Goal: Check status: Check status

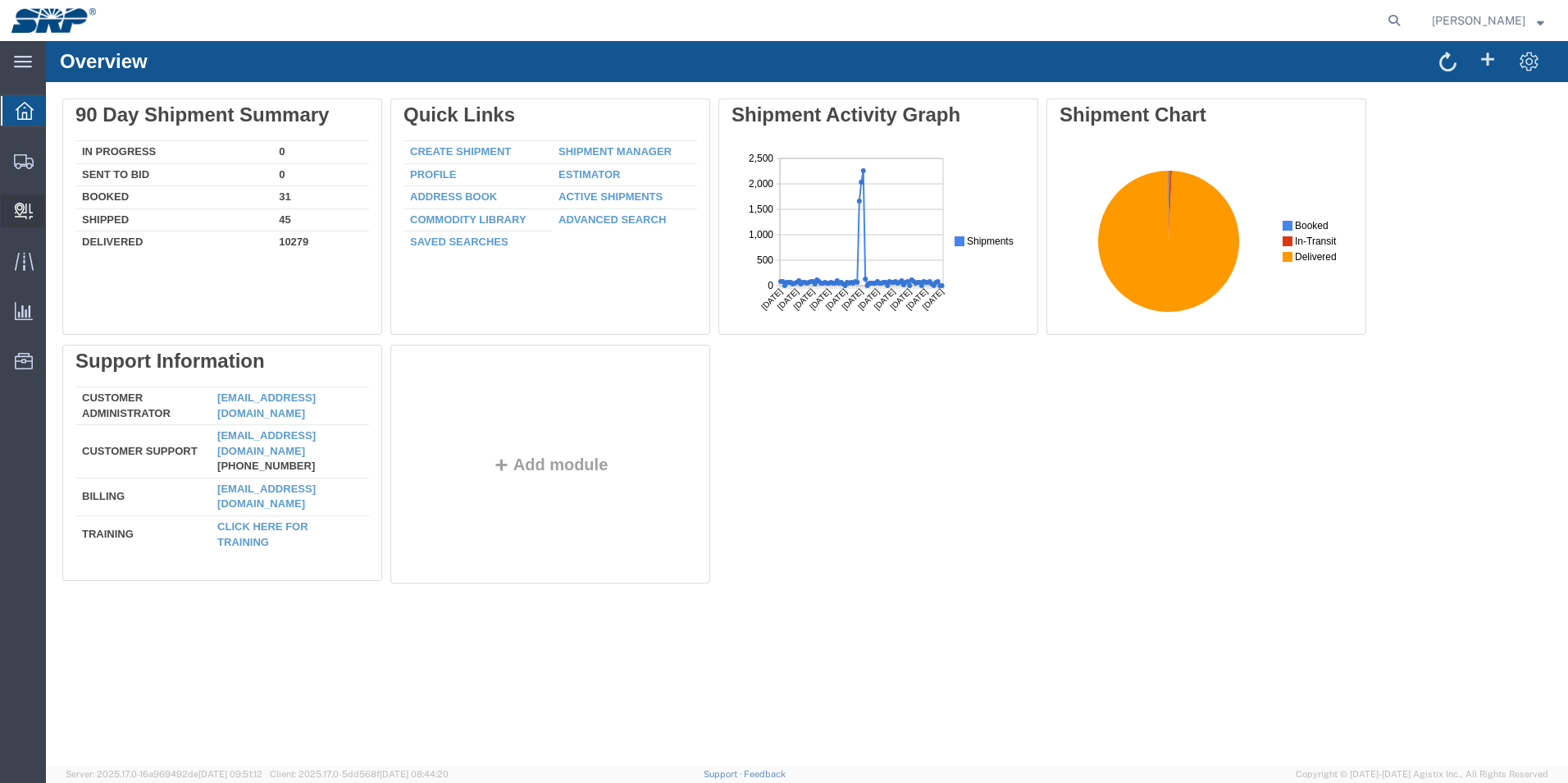
click at [57, 209] on span "Internal Delivery" at bounding box center [50, 211] width 11 height 33
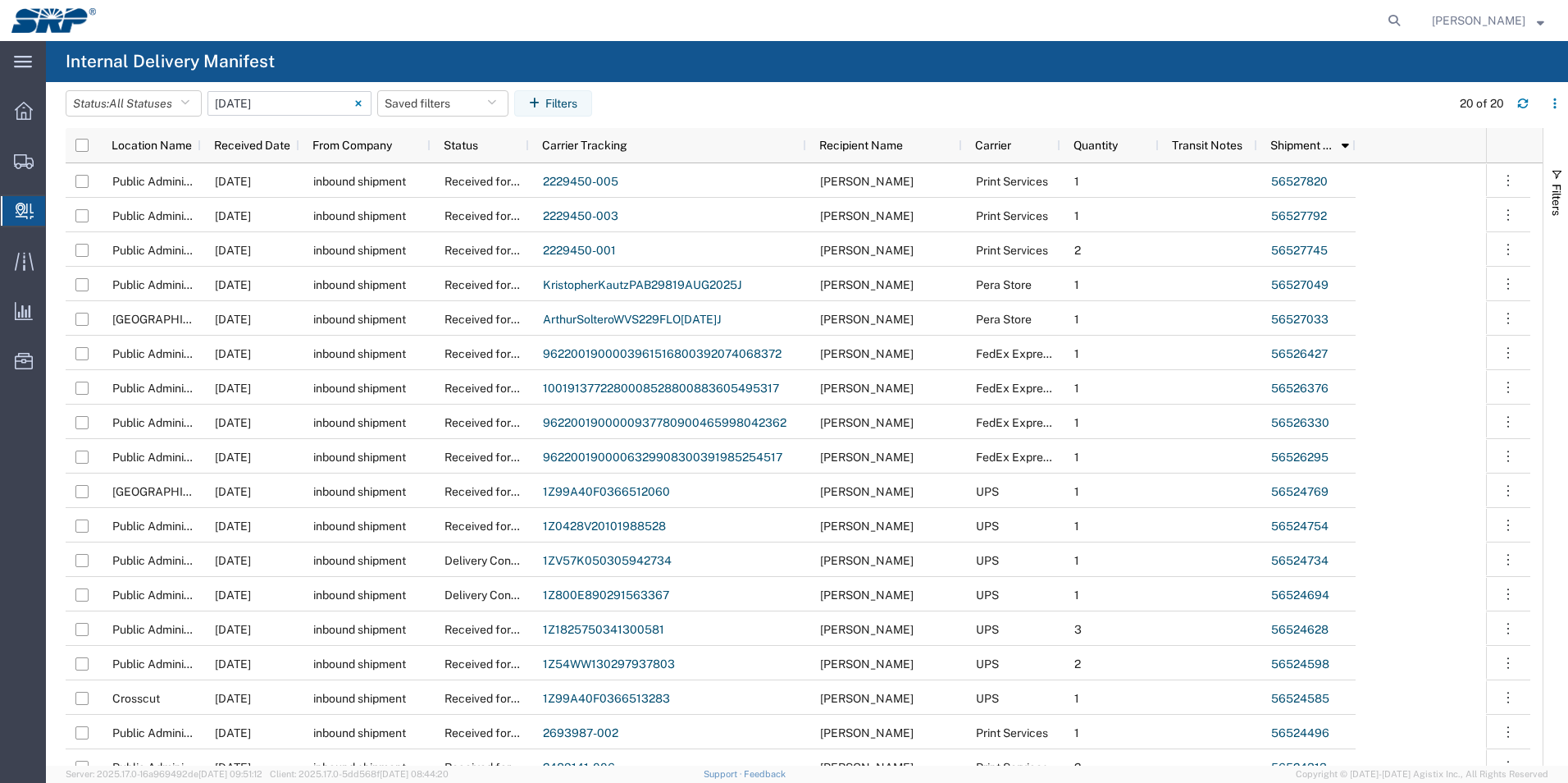
click at [273, 108] on input "08/18/2025 - 08/18/2025" at bounding box center [289, 103] width 164 height 25
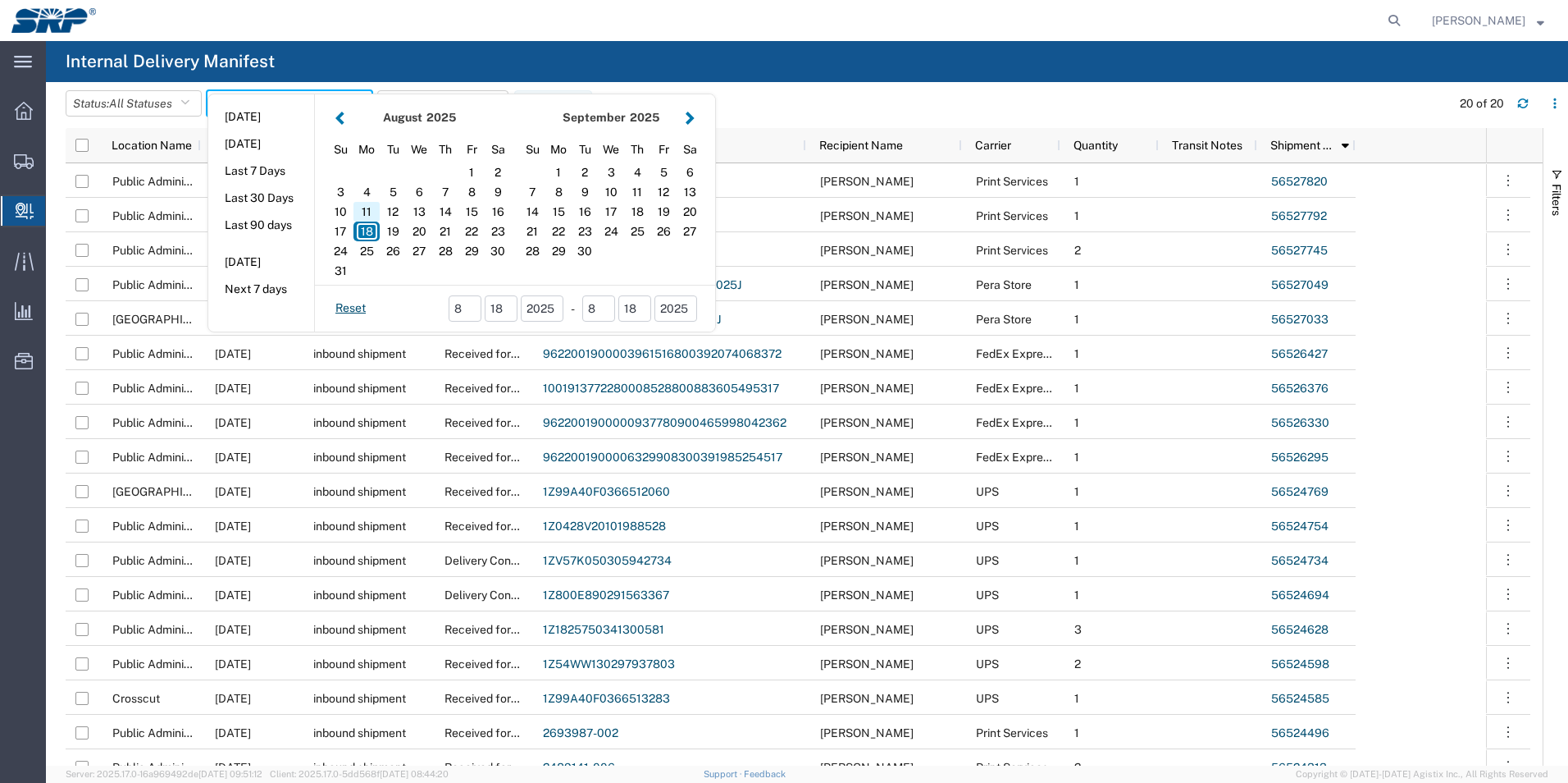
click at [379, 211] on div "11" at bounding box center [367, 212] width 26 height 20
click at [471, 209] on div "15" at bounding box center [471, 212] width 26 height 20
type input "08 11 - 15, 2025"
type input "08/11/2025 - 08/15/2025"
